Goal: Transaction & Acquisition: Subscribe to service/newsletter

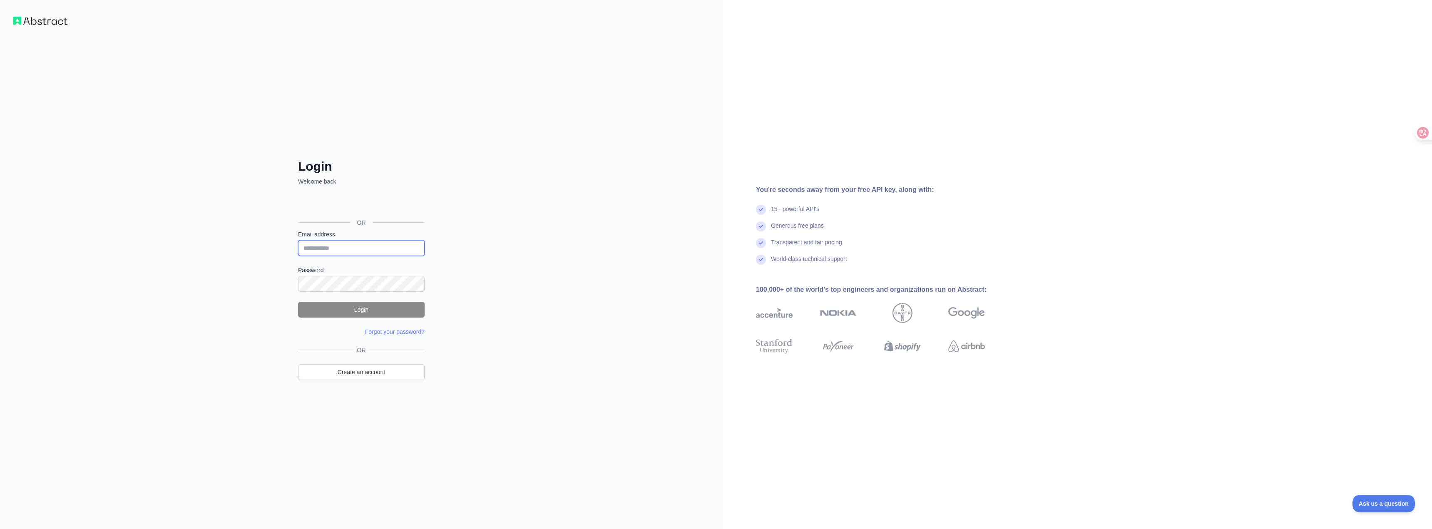
type input "**********"
click at [369, 310] on button "Login" at bounding box center [361, 310] width 127 height 16
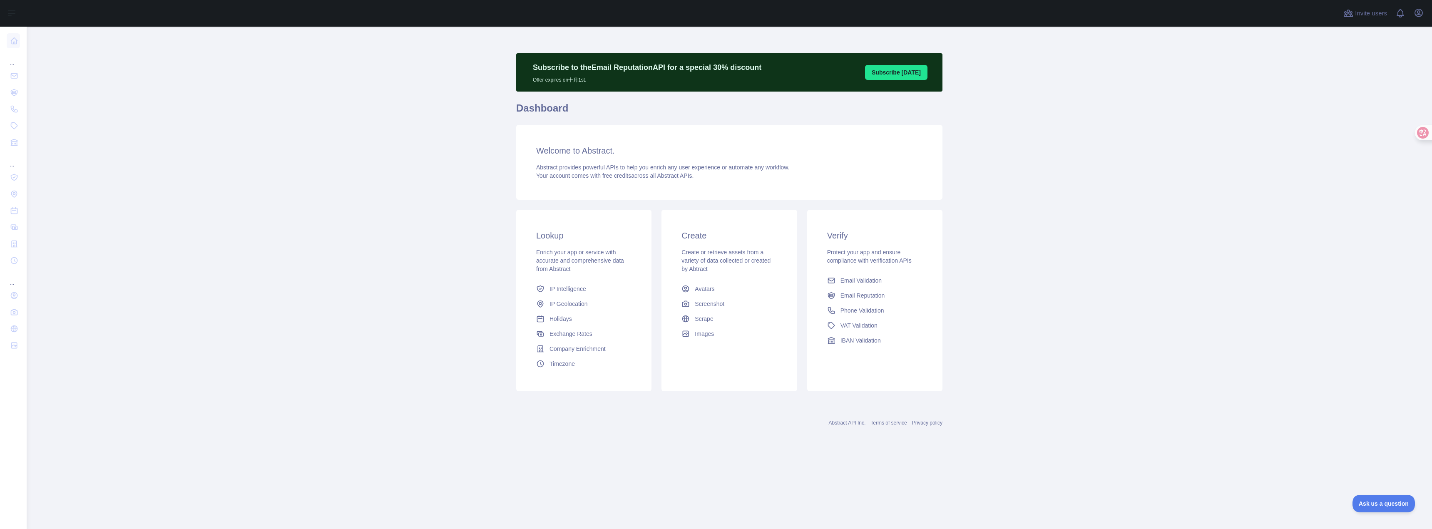
click at [910, 74] on button "Subscribe [DATE]" at bounding box center [896, 72] width 62 height 15
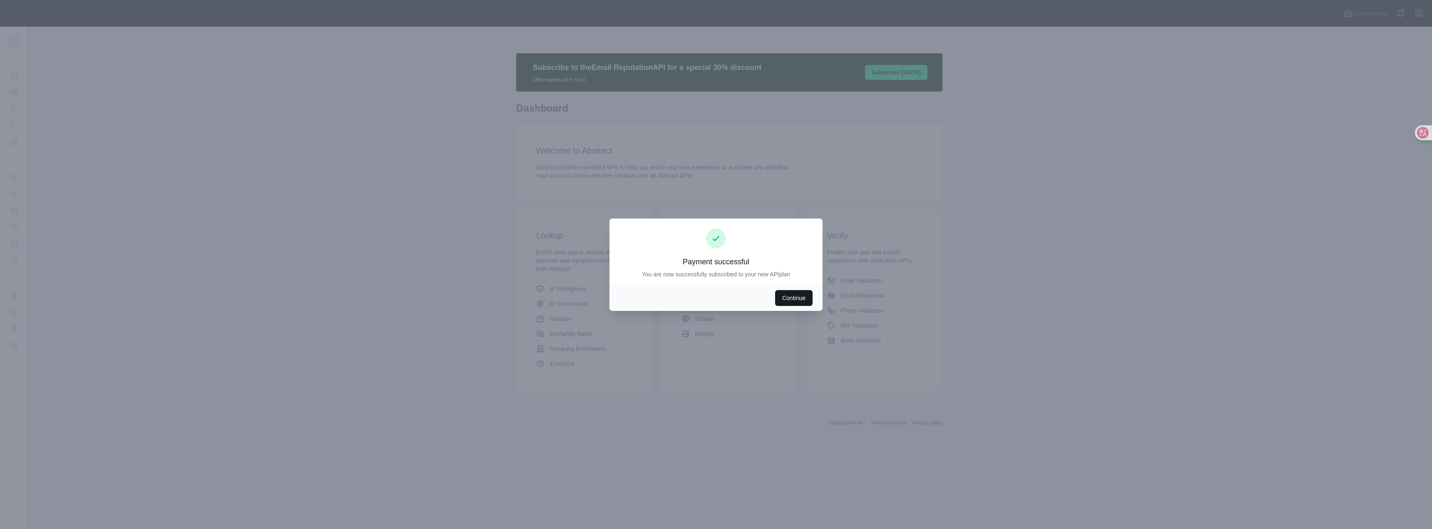
click at [800, 295] on button "Continue" at bounding box center [793, 298] width 37 height 16
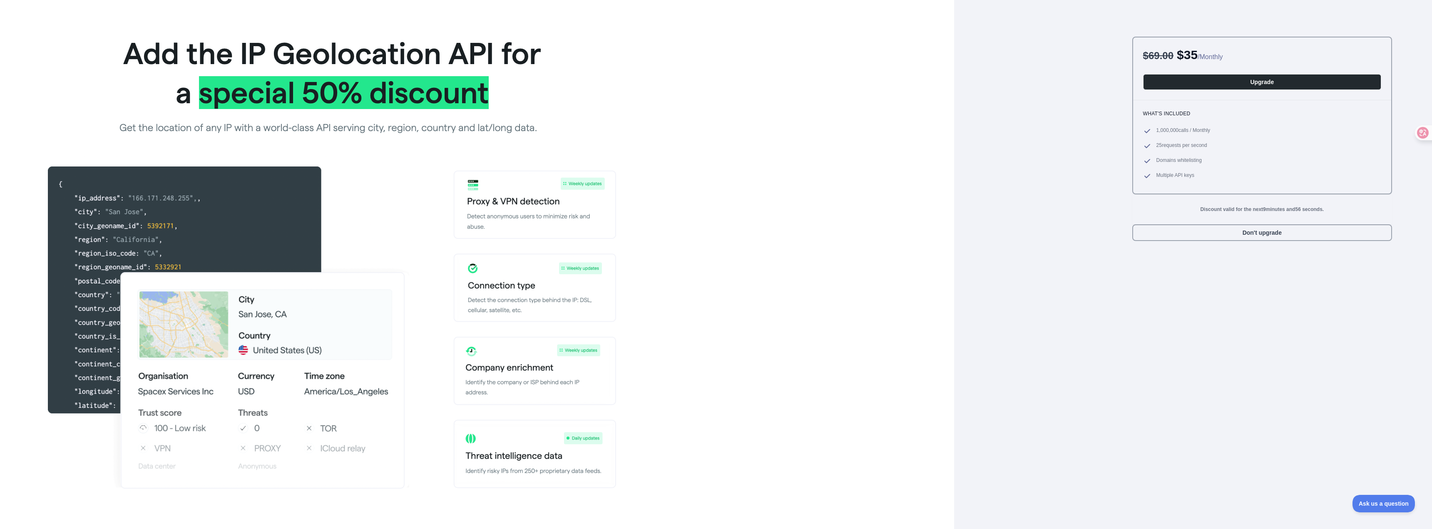
click at [1086, 201] on div "$ 69.00 $ 35 / Monthly Upgrade What's included 1,000,000 calls / Monthly 25 req…" at bounding box center [1194, 264] width 436 height 529
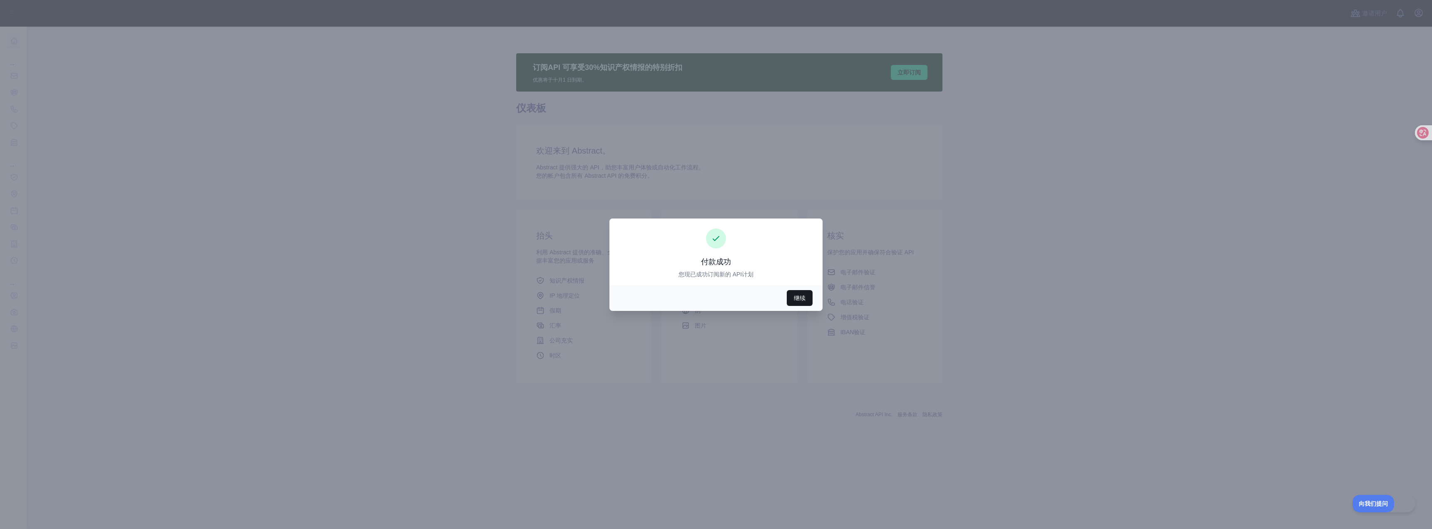
click at [810, 295] on button "继续" at bounding box center [800, 298] width 26 height 16
click at [682, 68] on div at bounding box center [716, 264] width 1432 height 529
click at [971, 227] on div at bounding box center [716, 264] width 1432 height 529
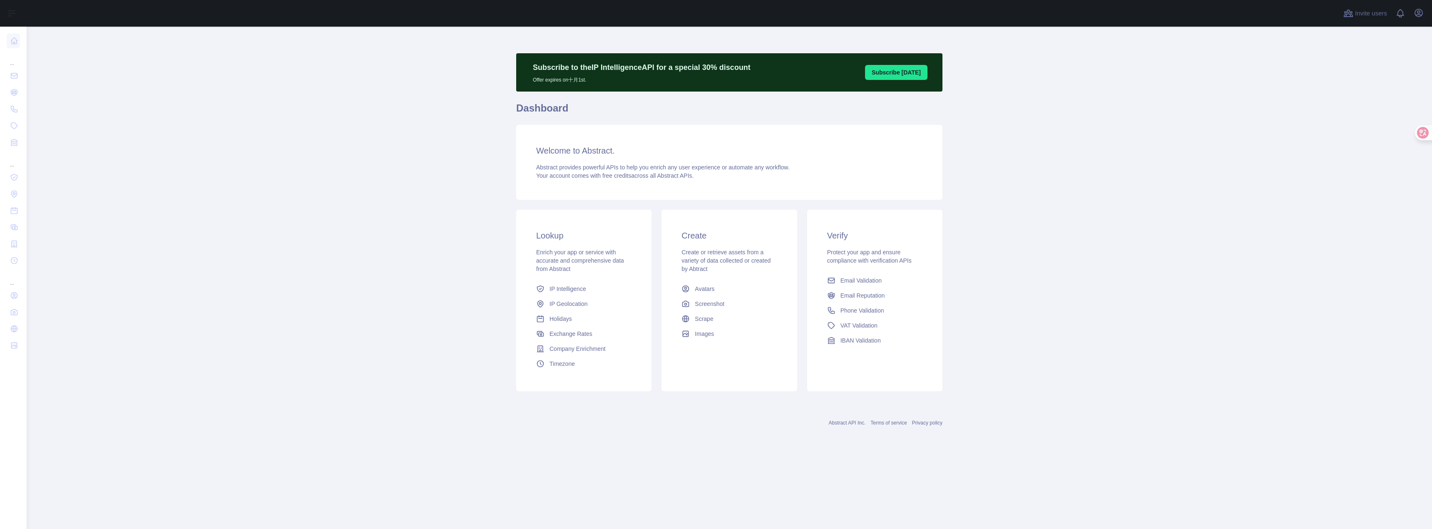
click at [895, 71] on button "Subscribe [DATE]" at bounding box center [896, 72] width 62 height 15
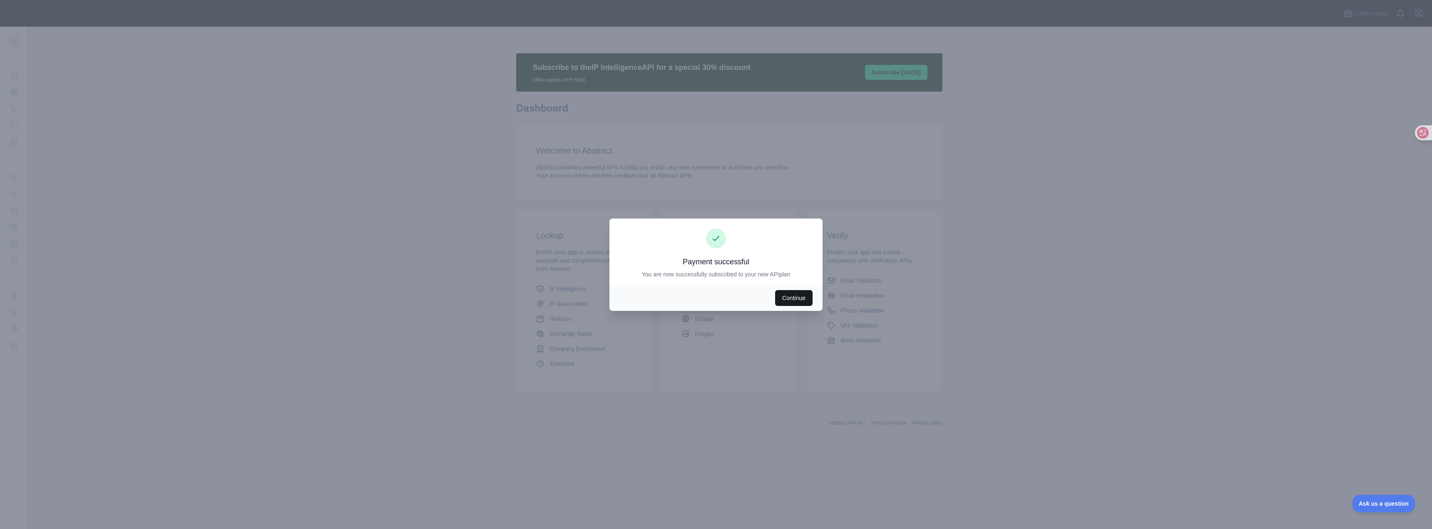
click at [783, 295] on button "Continue" at bounding box center [793, 298] width 37 height 16
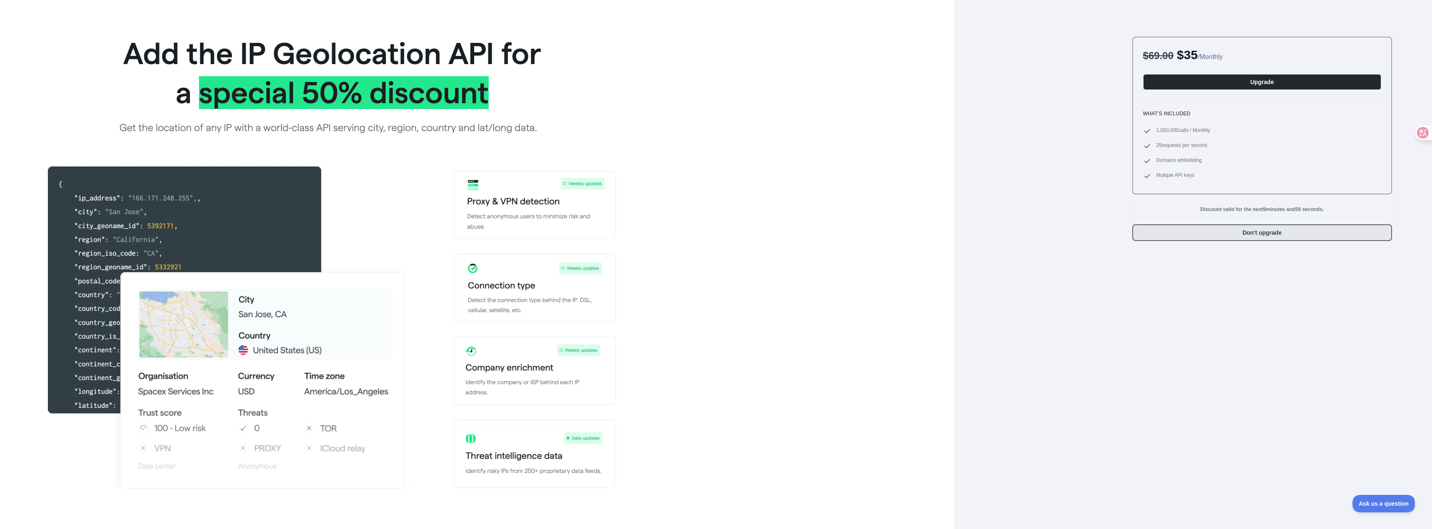
click at [1202, 234] on button "Don't upgrade" at bounding box center [1262, 232] width 260 height 17
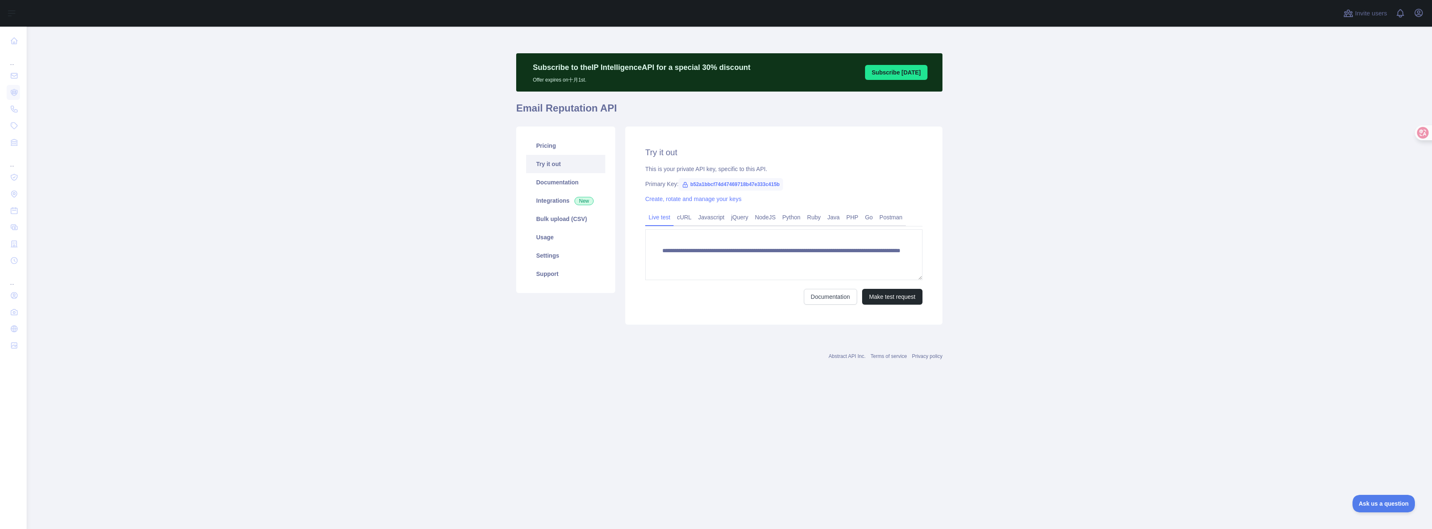
click at [1052, 199] on main "**********" at bounding box center [729, 278] width 1405 height 502
click at [549, 147] on link "定价" at bounding box center [565, 146] width 79 height 18
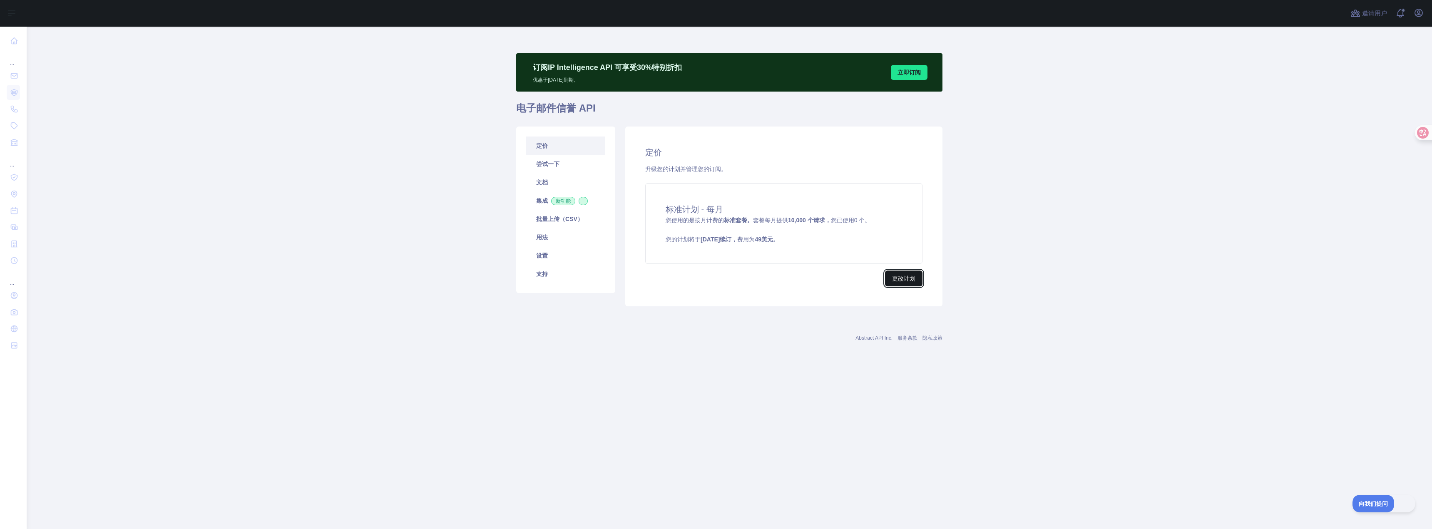
click at [896, 282] on font "更改计划" at bounding box center [903, 278] width 23 height 8
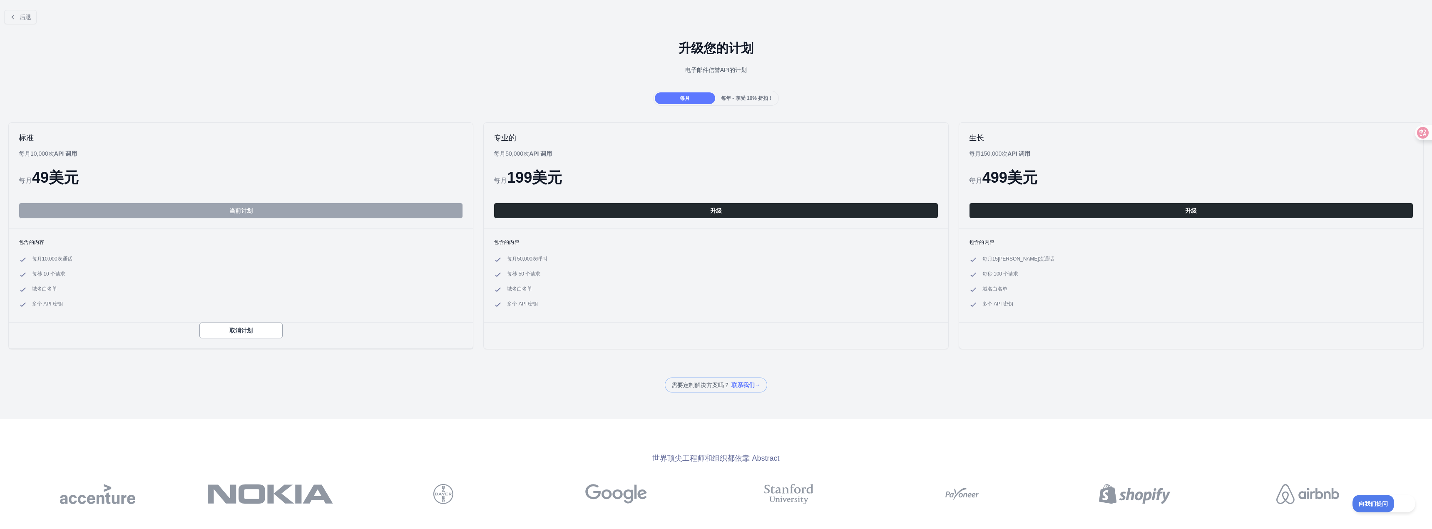
click at [1110, 387] on div "需要定制解决方案吗？ 联系我们 →" at bounding box center [716, 384] width 1432 height 15
click at [1065, 216] on button "升级" at bounding box center [1191, 211] width 444 height 16
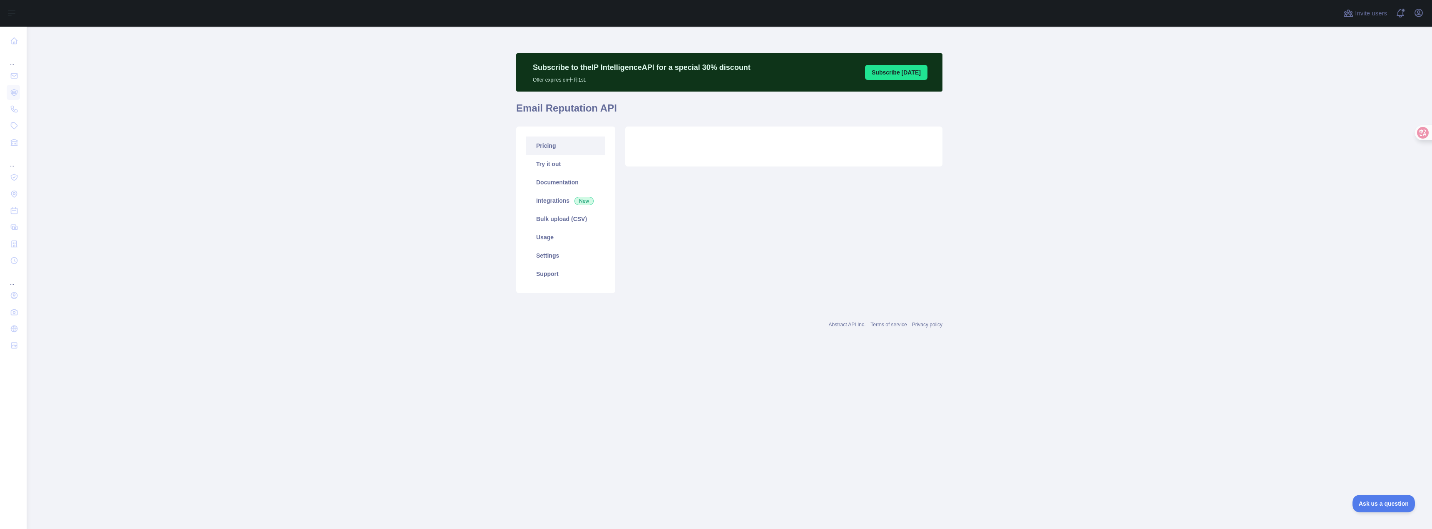
click at [568, 148] on link "Pricing" at bounding box center [565, 146] width 79 height 18
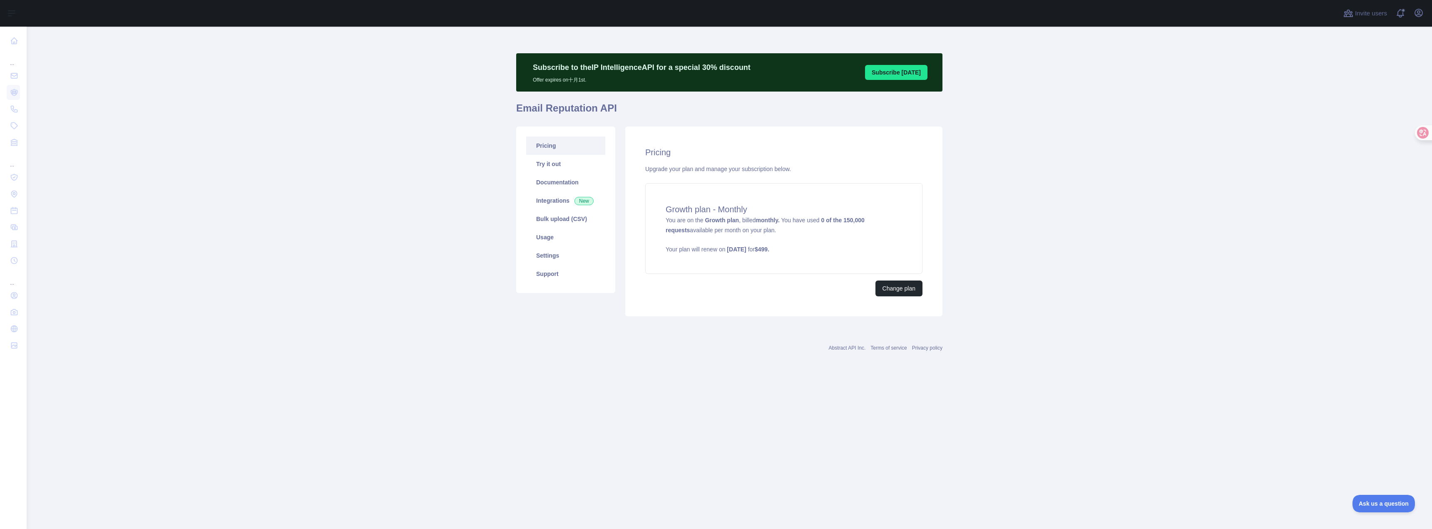
click at [1078, 225] on main "Subscribe to the IP Intelligence API for a special 30 % discount Offer expires …" at bounding box center [729, 278] width 1405 height 502
click at [913, 281] on font "更改计划" at bounding box center [903, 278] width 23 height 7
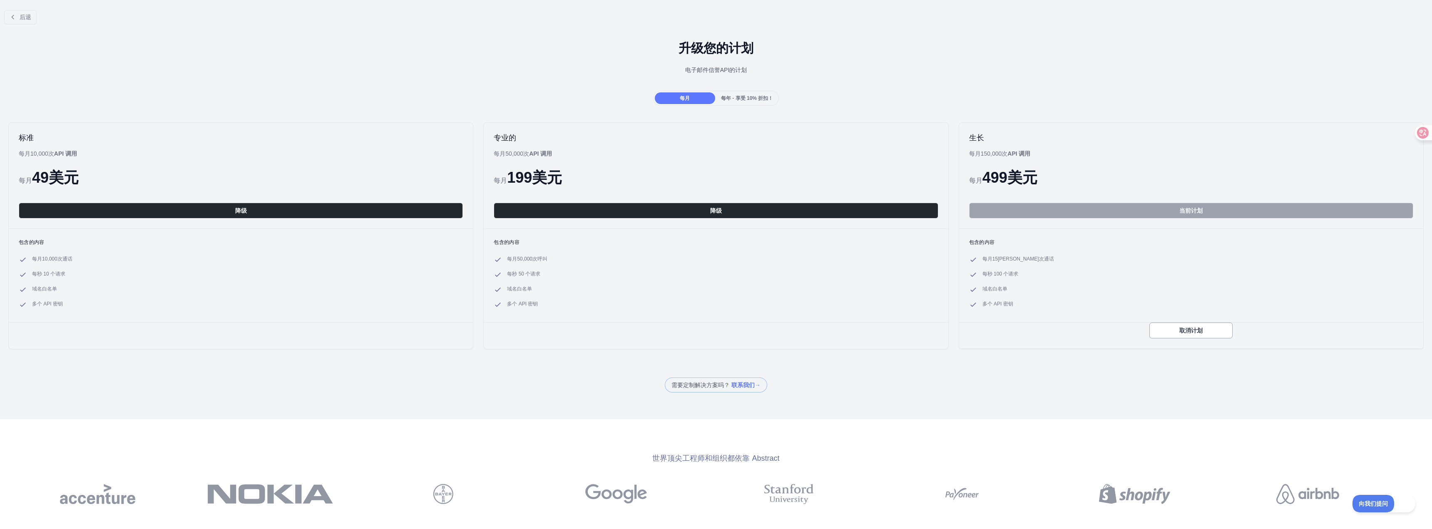
click at [1247, 414] on div "后退 升级您的计划 电子邮件信誉 API 的计划 每月 每年 - 享受 10% 折扣！ 标准 每月10,000 次 API 调用 每月 49 美元 降级 包含…" at bounding box center [716, 264] width 1432 height 529
